Goal: Information Seeking & Learning: Learn about a topic

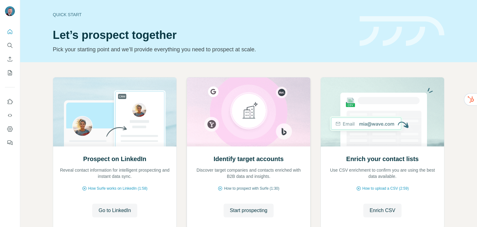
scroll to position [26, 0]
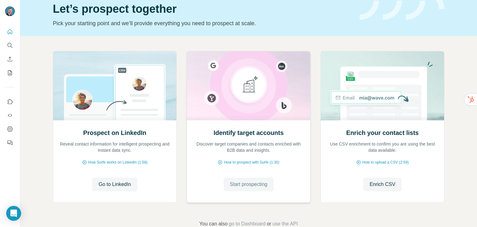
click at [230, 184] on span "Start prospecting" at bounding box center [249, 183] width 38 height 7
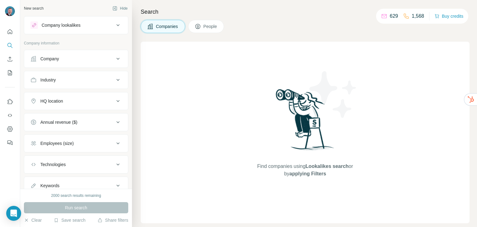
click at [83, 25] on div "Company lookalikes" at bounding box center [72, 24] width 84 height 7
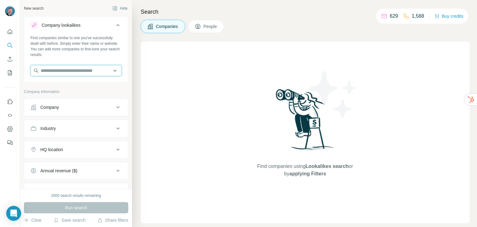
click at [52, 70] on input "text" at bounding box center [75, 70] width 91 height 11
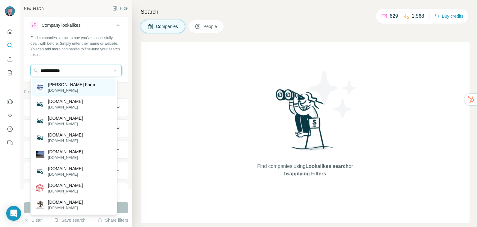
type input "**********"
click at [60, 88] on p "[DOMAIN_NAME]" at bounding box center [71, 91] width 47 height 6
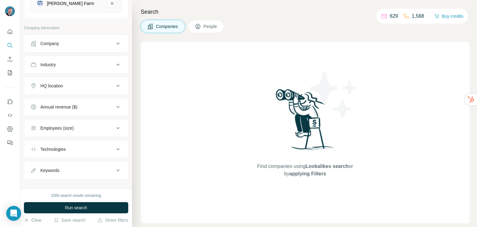
scroll to position [95, 0]
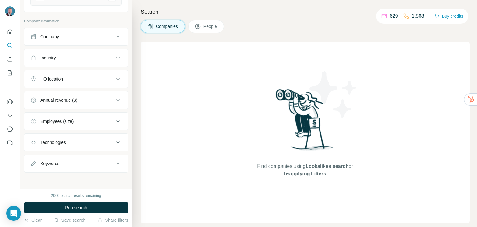
click at [87, 81] on button "HQ location" at bounding box center [76, 78] width 104 height 15
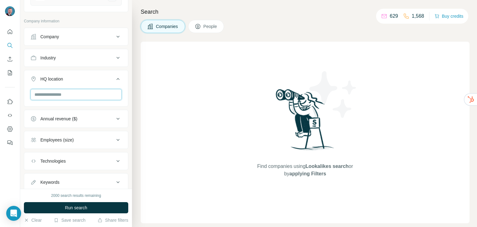
click at [78, 90] on input "text" at bounding box center [75, 94] width 91 height 11
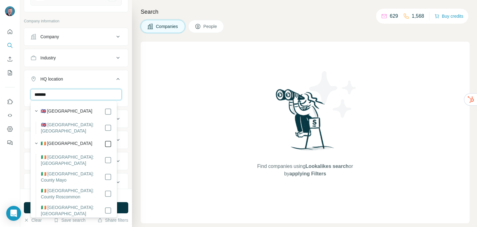
type input "*******"
click at [132, 76] on div "Search Companies People Find companies using Lookalikes search or by applying F…" at bounding box center [304, 113] width 345 height 227
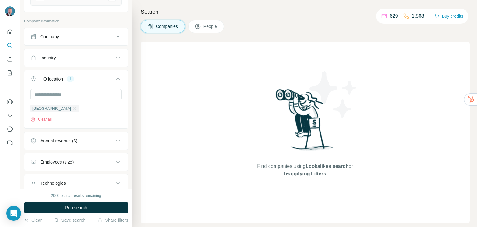
scroll to position [135, 0]
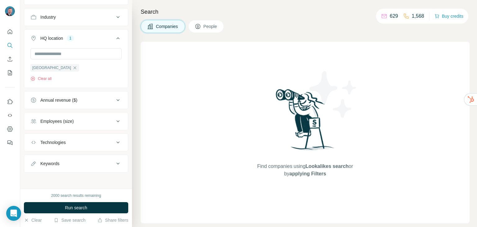
click at [74, 102] on div "Annual revenue ($)" at bounding box center [58, 100] width 37 height 6
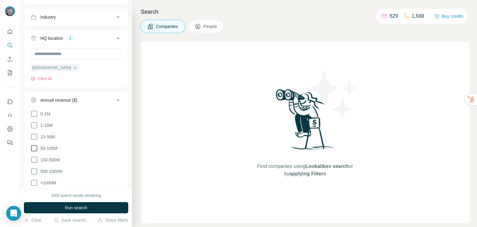
click at [34, 146] on icon at bounding box center [33, 147] width 7 height 7
click at [34, 159] on icon at bounding box center [33, 159] width 7 height 7
click at [114, 101] on icon at bounding box center [117, 99] width 7 height 7
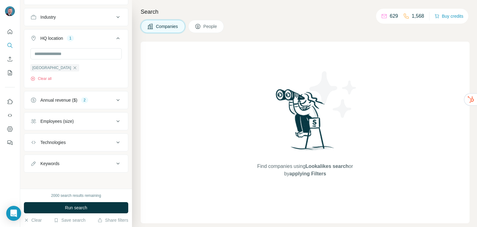
click at [78, 161] on div "Keywords" at bounding box center [72, 163] width 84 height 6
click at [78, 160] on div "Keywords" at bounding box center [72, 163] width 84 height 6
click at [71, 207] on span "Run search" at bounding box center [76, 207] width 22 height 6
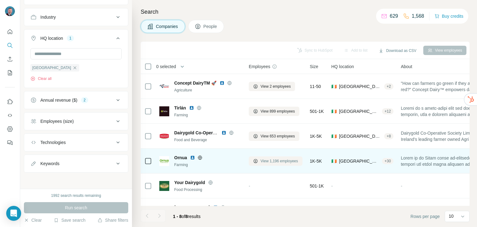
click at [279, 161] on span "View 1,196 employees" at bounding box center [280, 161] width 38 height 6
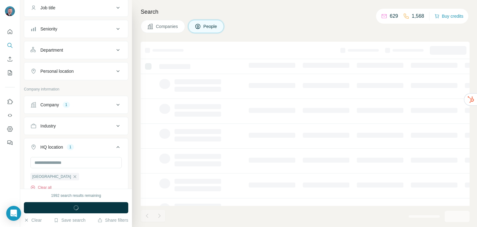
scroll to position [244, 0]
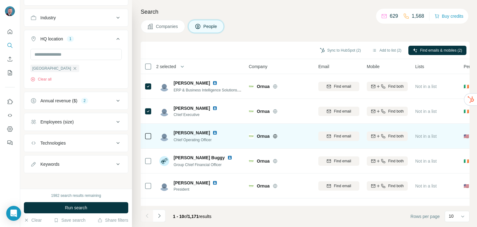
click at [145, 140] on div at bounding box center [147, 135] width 7 height 17
